Goal: Information Seeking & Learning: Learn about a topic

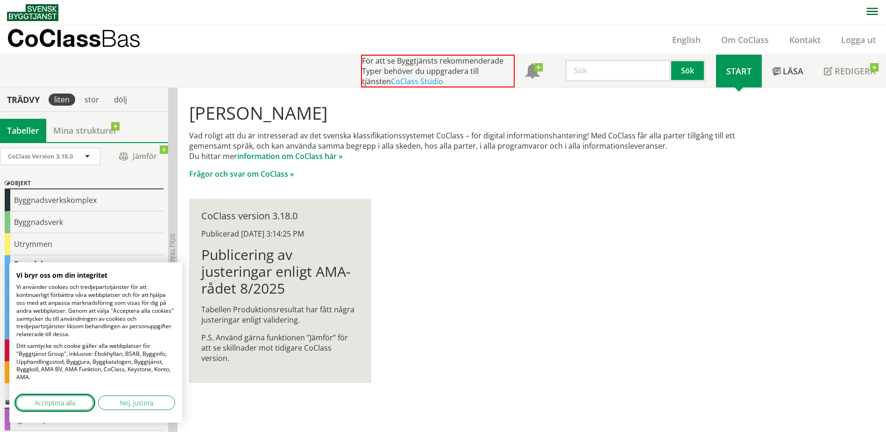
click at [71, 399] on span "Acceptera alla" at bounding box center [55, 403] width 41 height 10
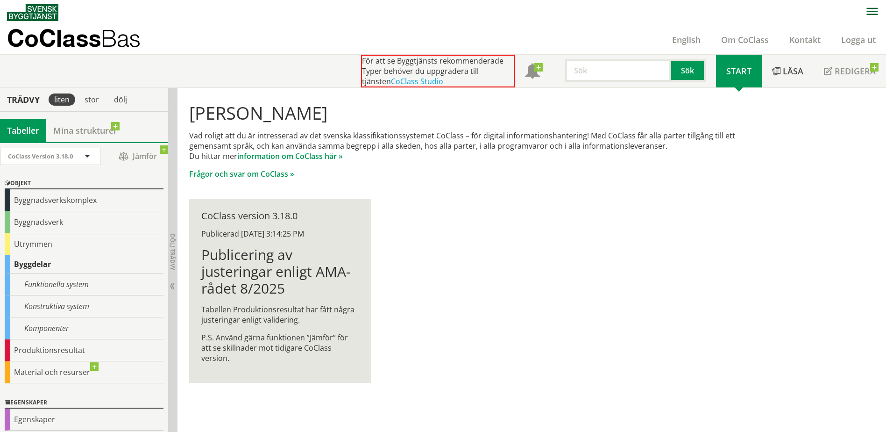
scroll to position [0, 0]
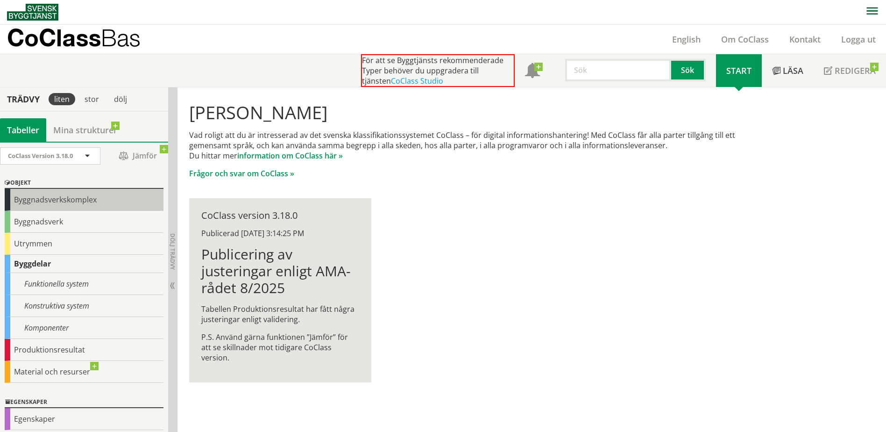
click at [50, 200] on div "Byggnadsverkskomplex" at bounding box center [84, 200] width 159 height 22
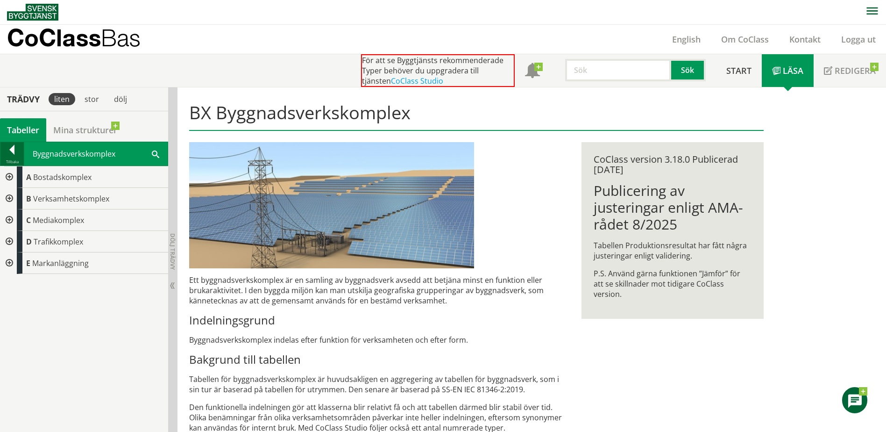
click at [12, 152] on div at bounding box center [11, 151] width 23 height 13
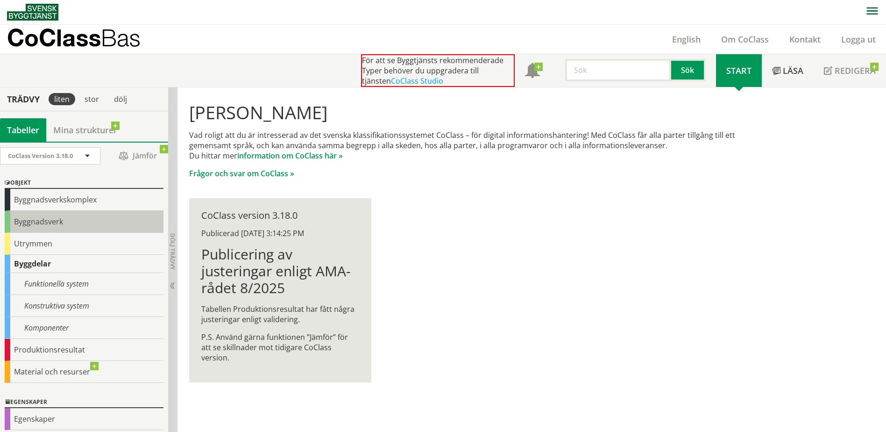
click at [60, 217] on div "Byggnadsverk" at bounding box center [84, 222] width 159 height 22
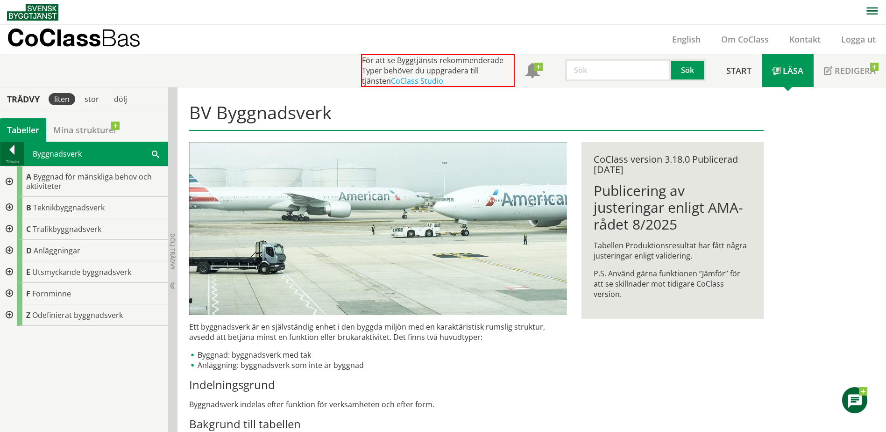
click at [15, 152] on div at bounding box center [11, 151] width 23 height 13
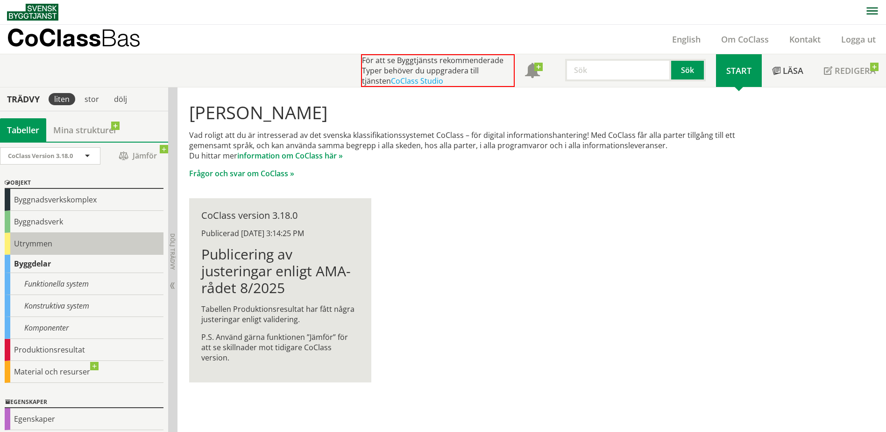
click at [69, 242] on div "Utrymmen" at bounding box center [84, 244] width 159 height 22
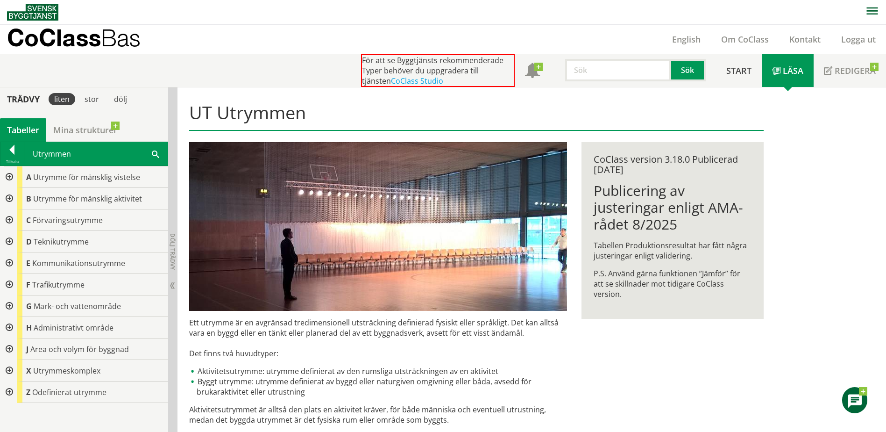
click at [12, 174] on div at bounding box center [8, 176] width 17 height 21
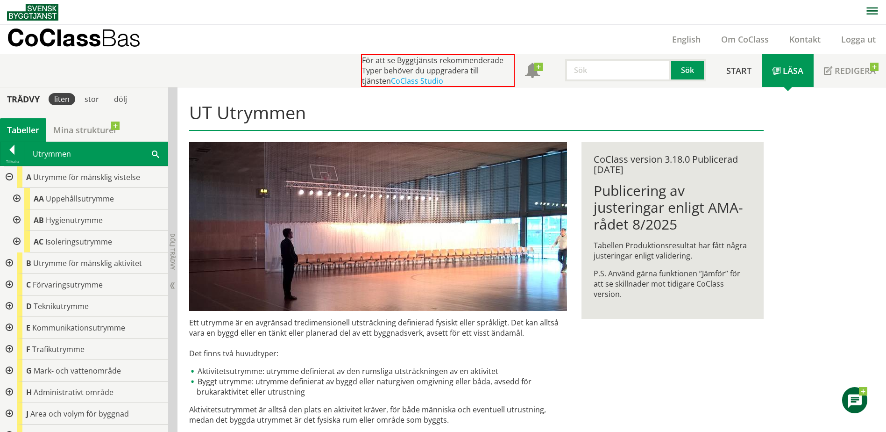
click at [17, 201] on div at bounding box center [15, 198] width 17 height 21
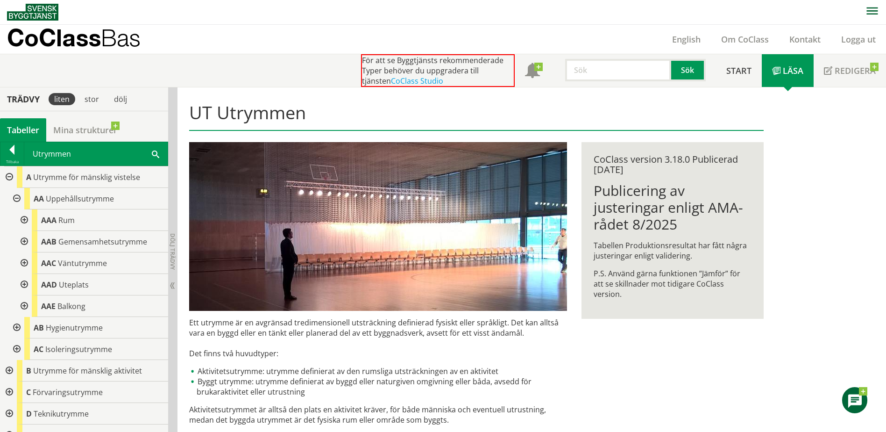
click at [28, 217] on div at bounding box center [23, 219] width 17 height 21
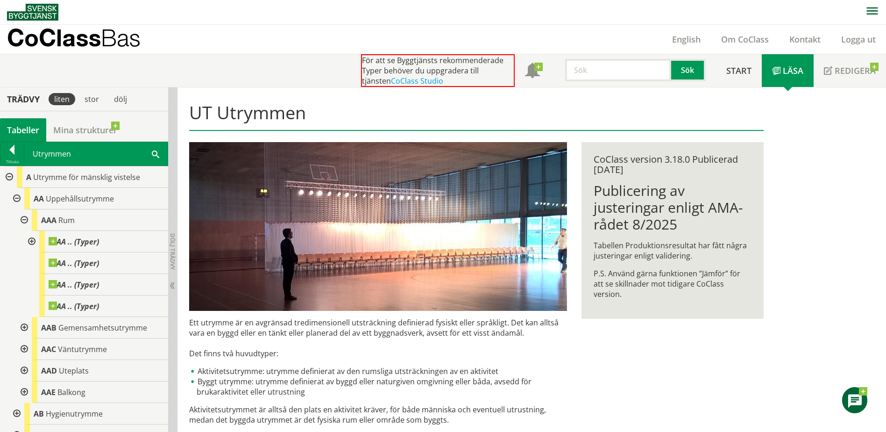
click at [31, 239] on div at bounding box center [30, 241] width 17 height 21
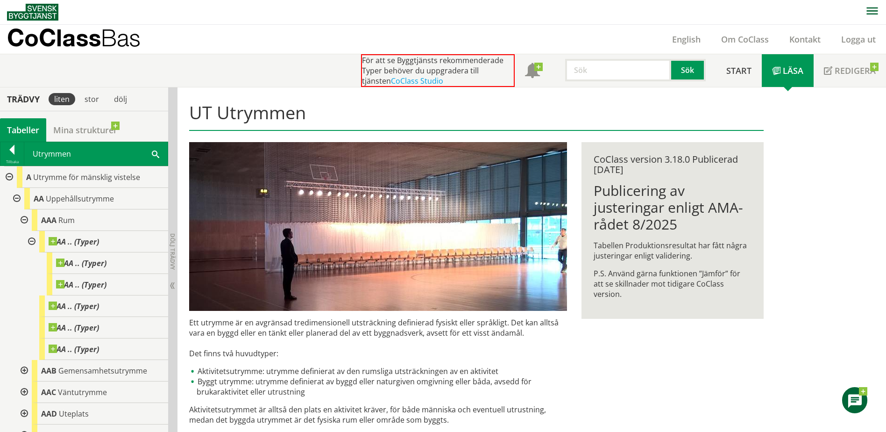
click at [23, 222] on div at bounding box center [23, 219] width 17 height 21
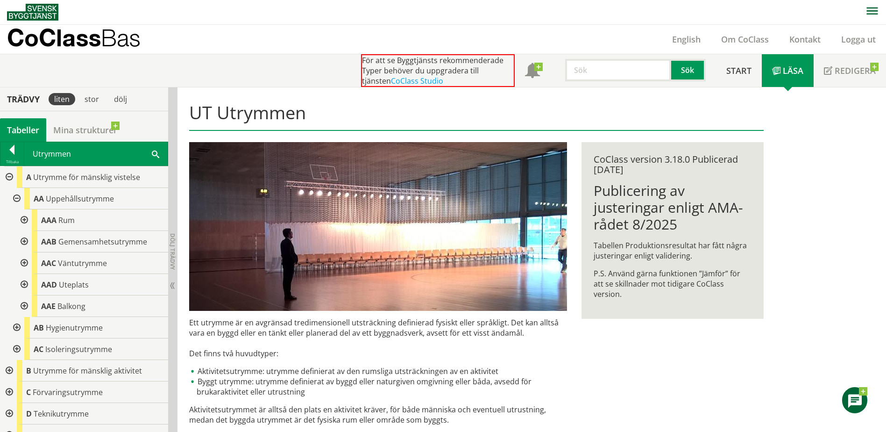
click at [24, 222] on div at bounding box center [23, 219] width 17 height 21
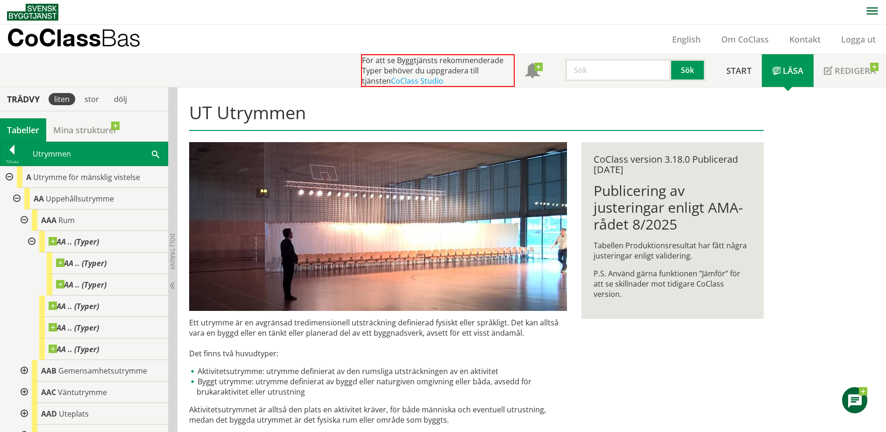
click at [31, 238] on div at bounding box center [30, 241] width 17 height 21
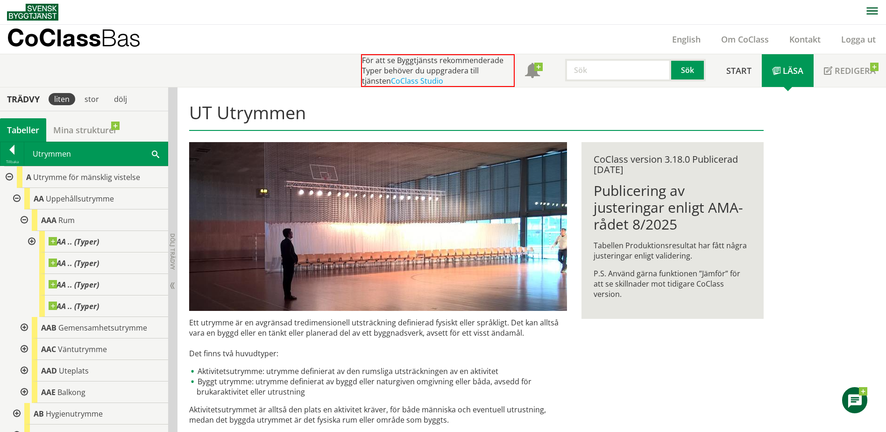
click at [29, 221] on div at bounding box center [23, 219] width 17 height 21
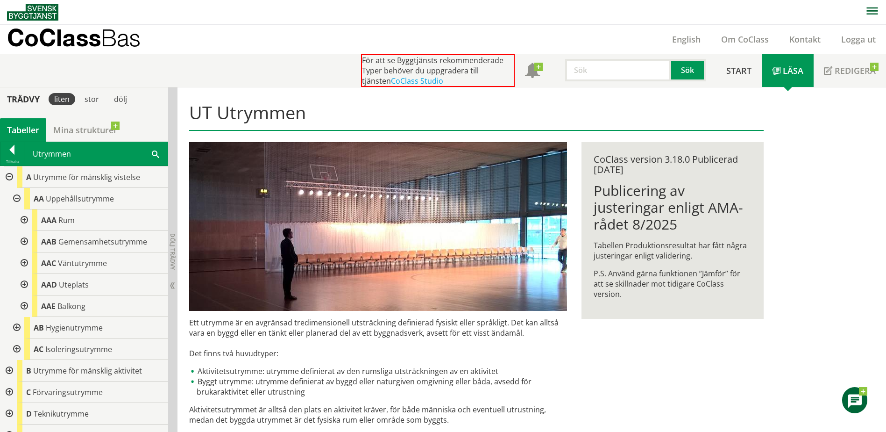
click at [25, 242] on div at bounding box center [23, 241] width 17 height 21
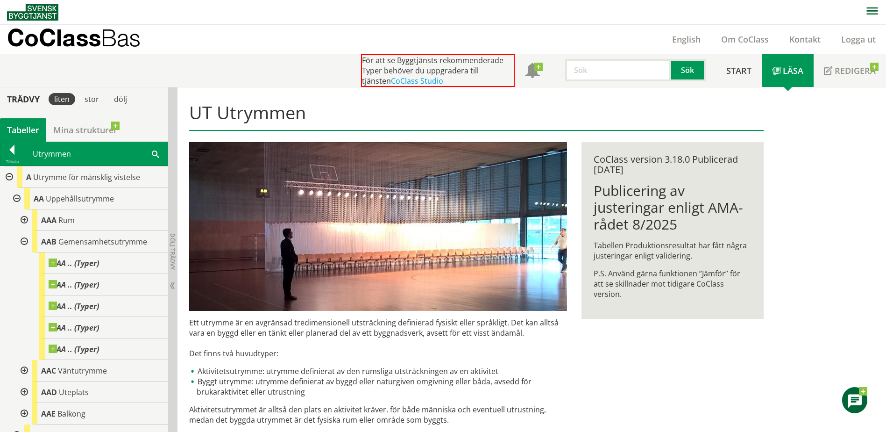
click at [26, 242] on div at bounding box center [23, 241] width 17 height 21
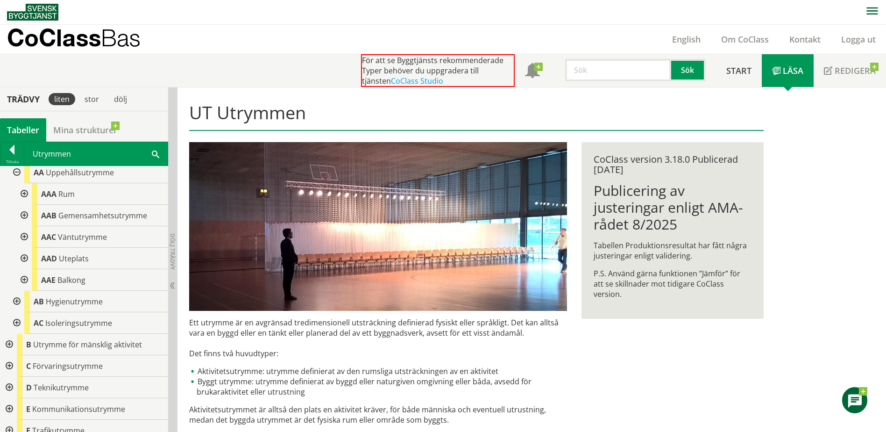
scroll to position [47, 0]
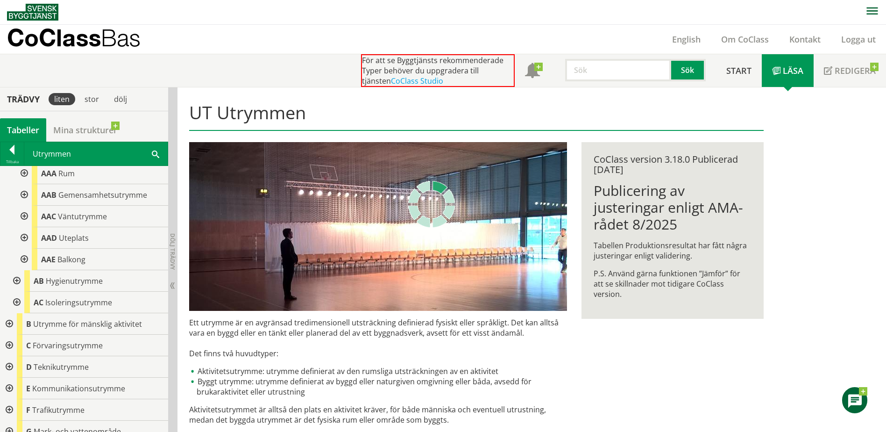
click at [9, 321] on div at bounding box center [8, 323] width 17 height 21
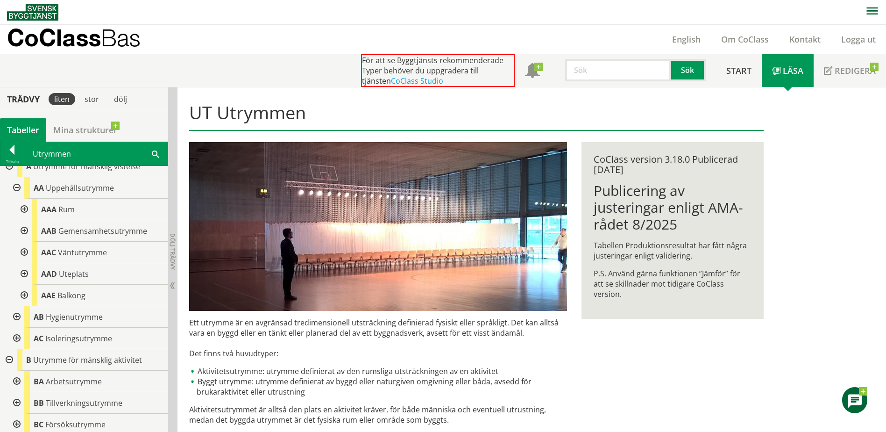
scroll to position [0, 0]
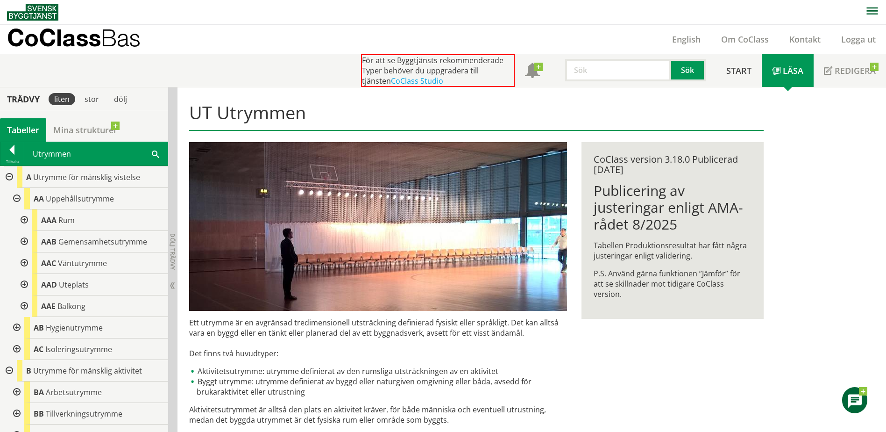
click at [26, 222] on div at bounding box center [23, 219] width 17 height 21
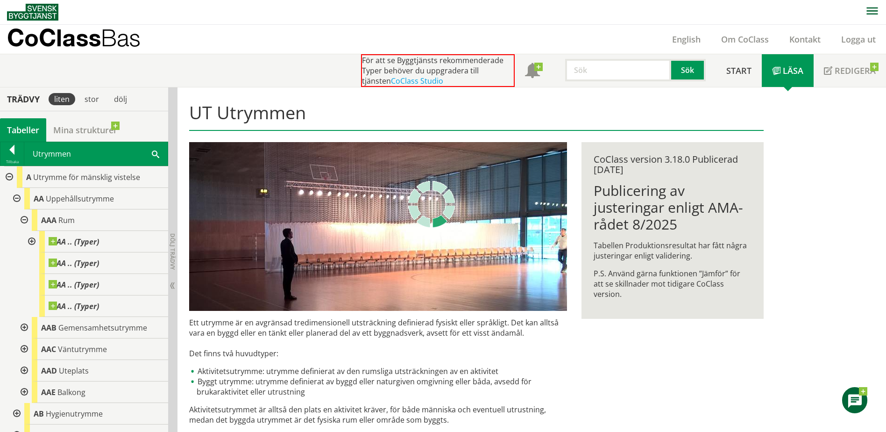
click at [525, 431] on html "AMA AMA Beskrivningsverktyg AMA Funktion BSAB Bygginfo Byggjura Byggkatalogen […" at bounding box center [443, 216] width 886 height 432
click at [399, 80] on link "CoClass Studio" at bounding box center [417, 81] width 52 height 10
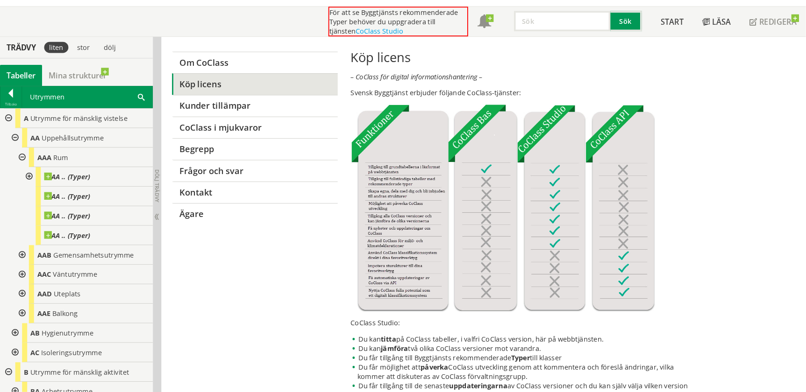
scroll to position [47, 0]
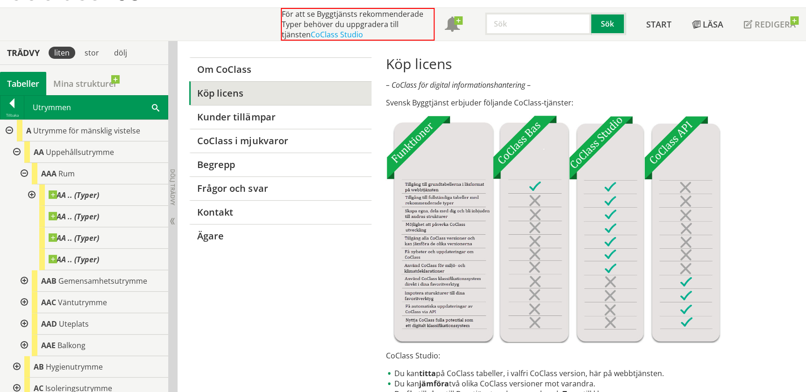
click at [510, 85] on em "– CoClass för digital informationshantering –" at bounding box center [457, 85] width 145 height 10
